Goal: Task Accomplishment & Management: Manage account settings

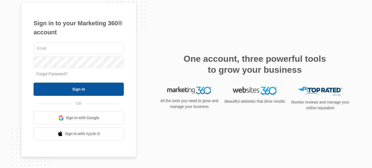
type input "[EMAIL_ADDRESS][DOMAIN_NAME]"
click at [53, 87] on input "Sign In" at bounding box center [79, 89] width 90 height 13
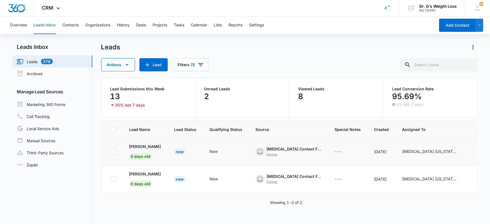
click at [138, 150] on td "[PERSON_NAME] 0 days old" at bounding box center [145, 151] width 45 height 27
click at [138, 153] on td "[PERSON_NAME] 0 days old" at bounding box center [145, 151] width 45 height 27
click at [132, 161] on td "[PERSON_NAME] 0 days old" at bounding box center [145, 151] width 45 height 27
click at [111, 153] on icon at bounding box center [113, 152] width 5 height 5
click at [111, 152] on input "checkbox" at bounding box center [110, 152] width 0 height 0
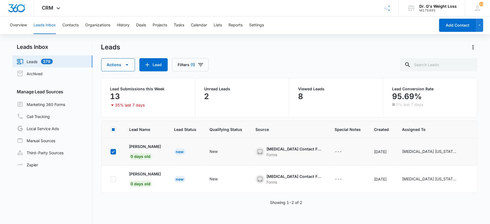
click at [111, 153] on icon at bounding box center [113, 152] width 5 height 5
click at [111, 152] on input "checkbox" at bounding box center [110, 152] width 0 height 0
checkbox input "false"
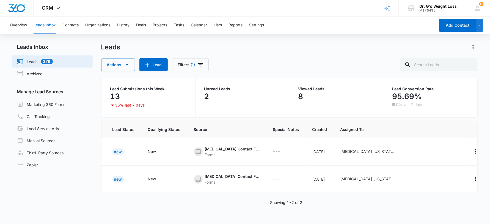
scroll to position [0, 66]
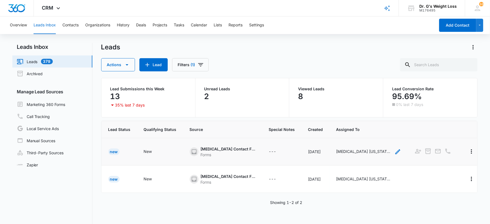
click at [340, 151] on div "[MEDICAL_DATA] [US_STATE], [MEDICAL_DATA] [GEOGRAPHIC_DATA] [US_STATE]" at bounding box center [363, 152] width 55 height 6
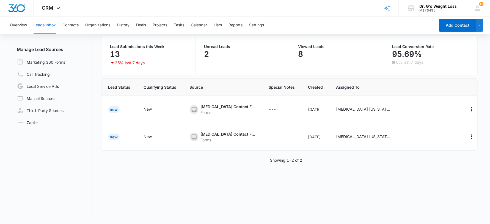
scroll to position [0, 0]
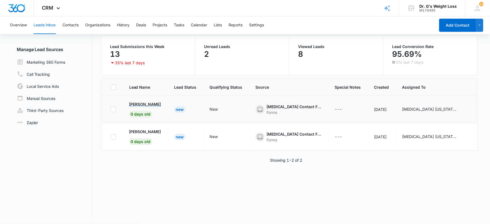
click at [142, 116] on span "0 days old" at bounding box center [140, 114] width 23 height 7
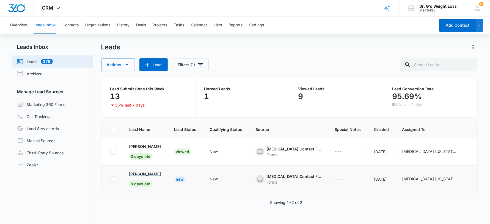
click at [152, 173] on p "[PERSON_NAME]" at bounding box center [145, 174] width 32 height 6
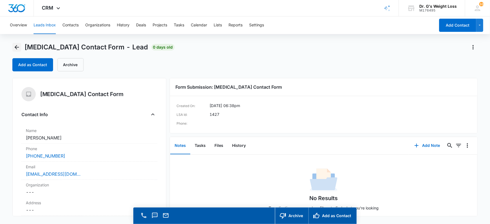
click at [17, 47] on icon "Back" at bounding box center [16, 47] width 7 height 7
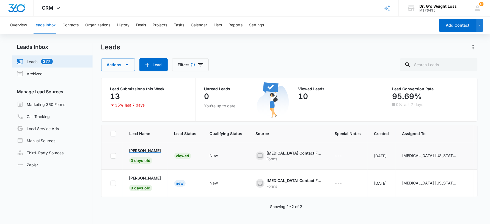
click at [136, 153] on p "[PERSON_NAME]" at bounding box center [145, 151] width 32 height 6
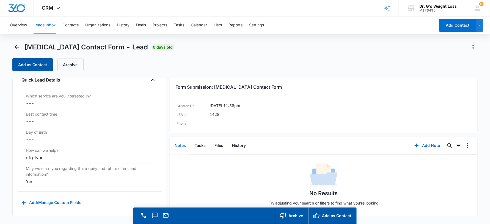
click at [40, 64] on button "Add as Contact" at bounding box center [32, 64] width 41 height 13
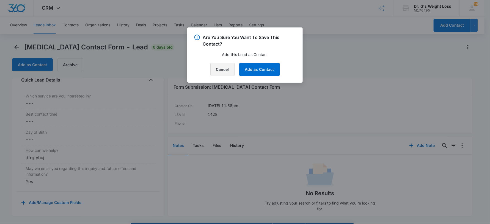
click at [216, 69] on button "Cancel" at bounding box center [222, 69] width 24 height 13
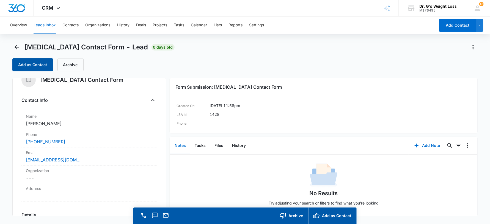
scroll to position [6, 0]
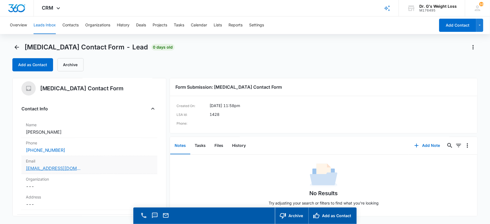
click at [65, 169] on link "[EMAIL_ADDRESS][DOMAIN_NAME]" at bounding box center [53, 168] width 55 height 7
drag, startPoint x: 24, startPoint y: 167, endPoint x: 148, endPoint y: 167, distance: 123.5
click at [148, 167] on div "Email Cancel Save Changes [EMAIL_ADDRESS][DOMAIN_NAME]" at bounding box center [89, 165] width 136 height 18
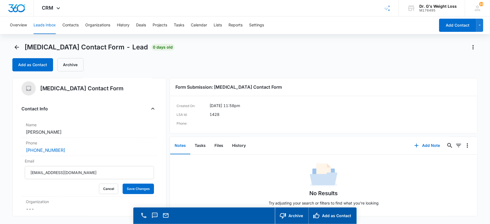
click at [100, 105] on div "Contact Info" at bounding box center [89, 108] width 136 height 9
drag, startPoint x: 80, startPoint y: 172, endPoint x: 25, endPoint y: 174, distance: 54.5
click at [25, 174] on input "[EMAIL_ADDRESS][DOMAIN_NAME]" at bounding box center [89, 172] width 129 height 13
